Goal: Information Seeking & Learning: Understand process/instructions

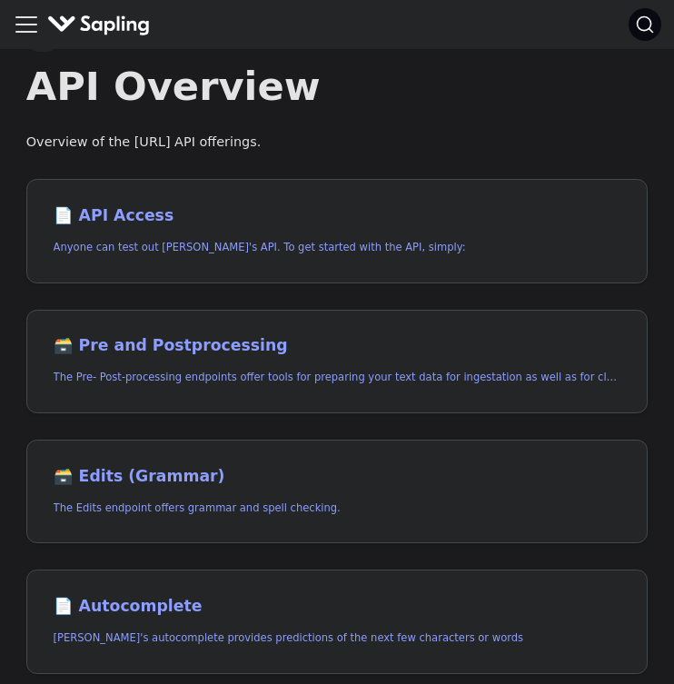
scroll to position [39, 0]
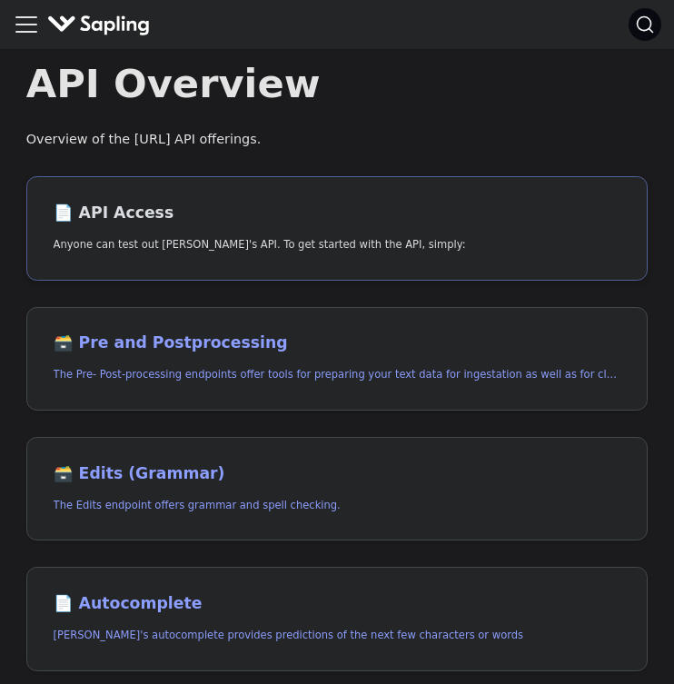
click at [117, 210] on h2 "📄️ API Access" at bounding box center [338, 213] width 568 height 20
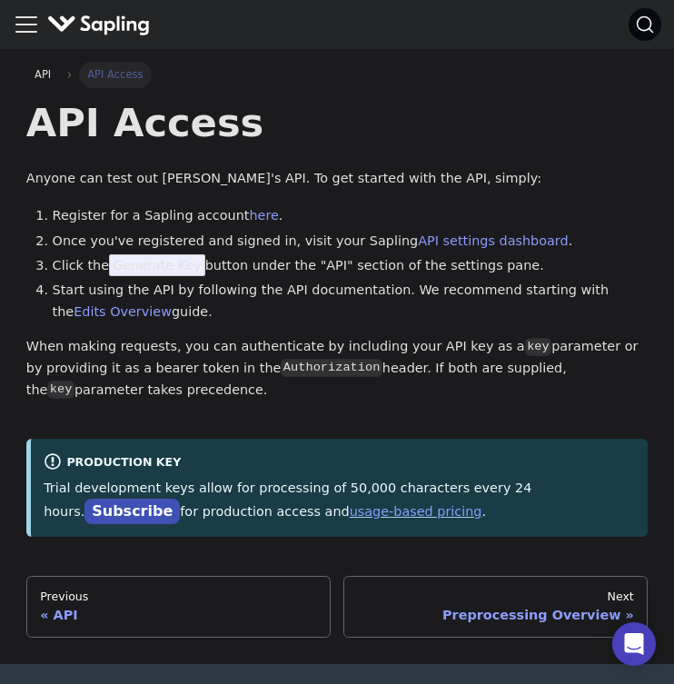
click at [165, 268] on span "Generate Key" at bounding box center [157, 265] width 96 height 22
click at [156, 262] on span "Generate Key" at bounding box center [157, 265] width 96 height 22
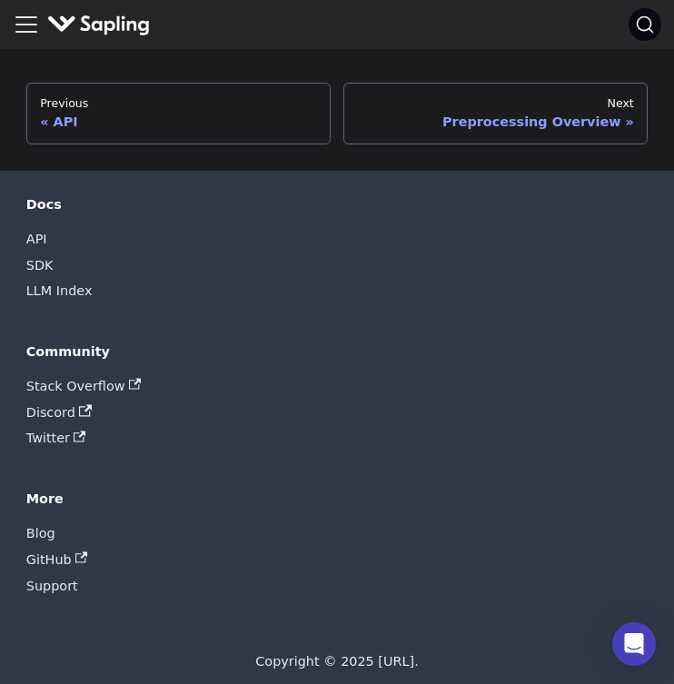
scroll to position [491, 0]
